Goal: Information Seeking & Learning: Learn about a topic

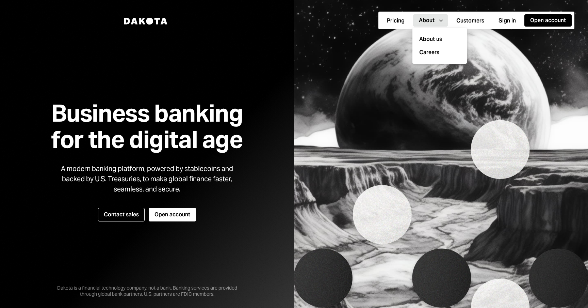
click at [422, 26] on button "About Caret Down" at bounding box center [430, 20] width 35 height 12
click at [471, 19] on button "Customers" at bounding box center [469, 21] width 39 height 12
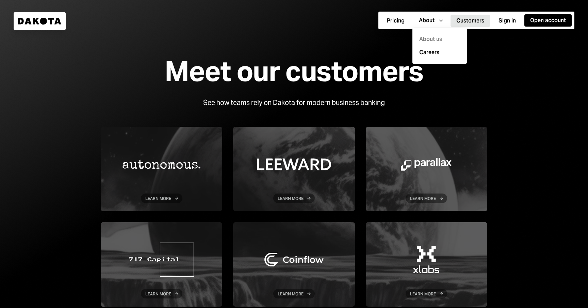
click at [434, 37] on div "About us" at bounding box center [439, 39] width 46 height 13
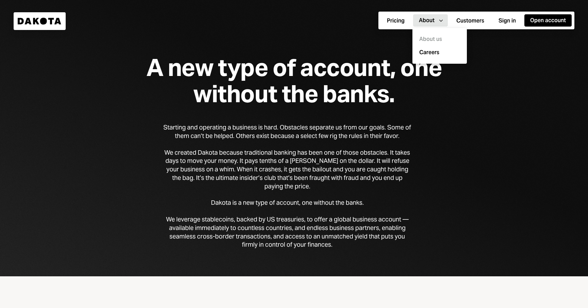
click at [369, 183] on div "We created Dakota because traditional banking has been one of those obstacles. …" at bounding box center [287, 169] width 248 height 42
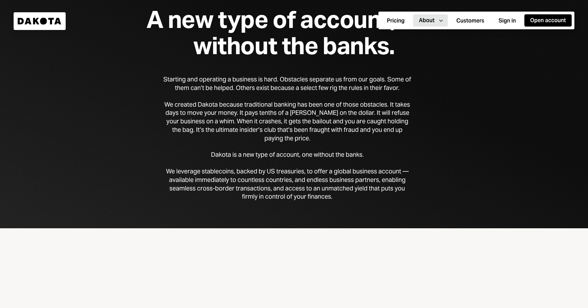
scroll to position [53, 0]
